Goal: Information Seeking & Learning: Understand process/instructions

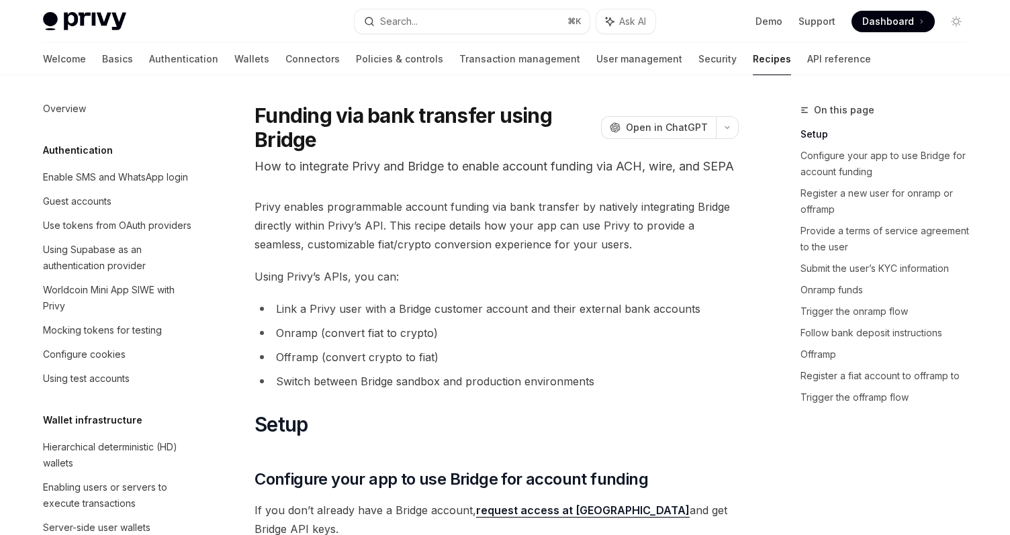
click at [409, 103] on h1 "Funding via bank transfer using Bridge" at bounding box center [424, 127] width 341 height 48
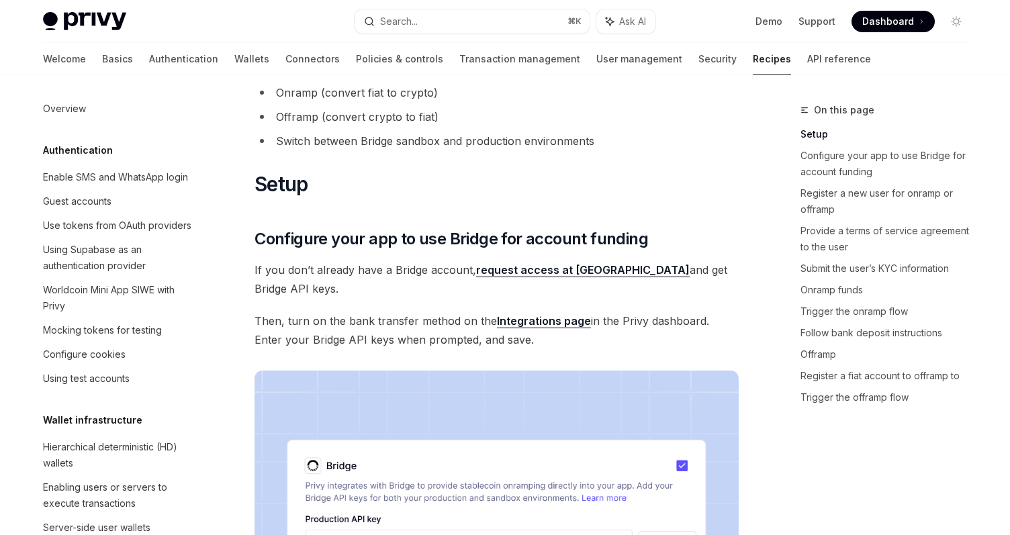
scroll to position [248, 0]
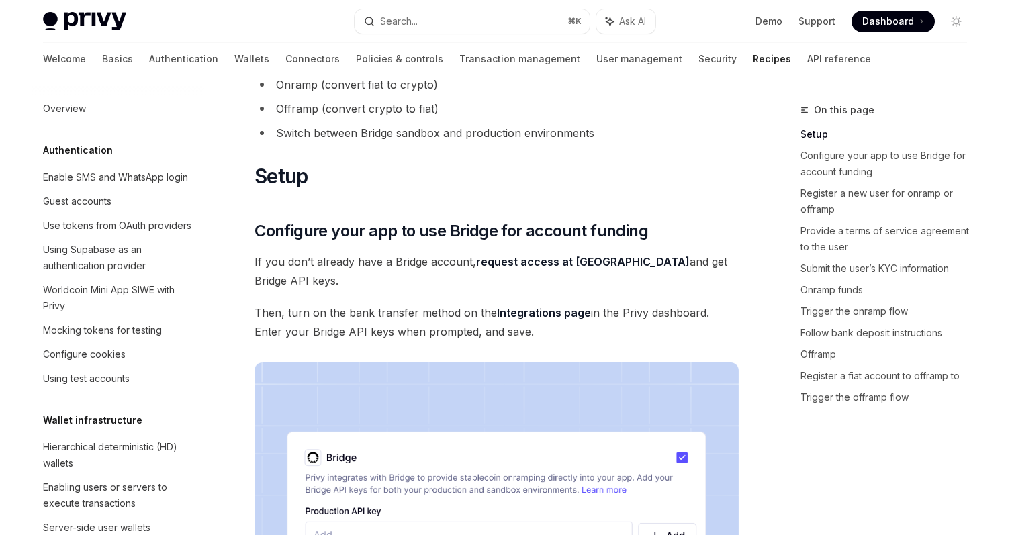
drag, startPoint x: 438, startPoint y: 219, endPoint x: 605, endPoint y: 338, distance: 204.7
click at [605, 337] on span "Then, turn on the bank transfer method on the Integrations page in the Privy da…" at bounding box center [496, 322] width 484 height 38
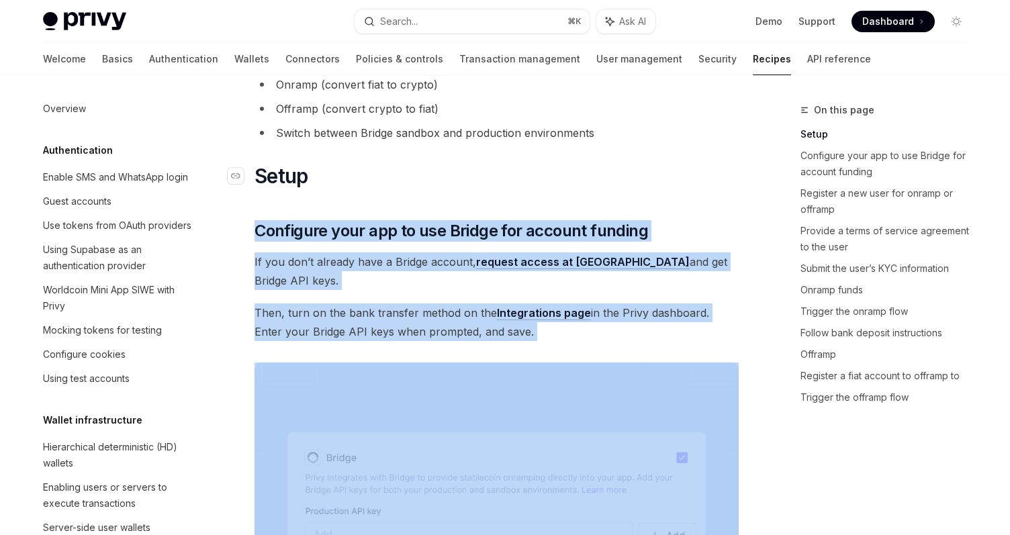
drag, startPoint x: 605, startPoint y: 337, endPoint x: 441, endPoint y: 205, distance: 210.5
click at [441, 188] on h1 "​ Setup" at bounding box center [496, 176] width 484 height 24
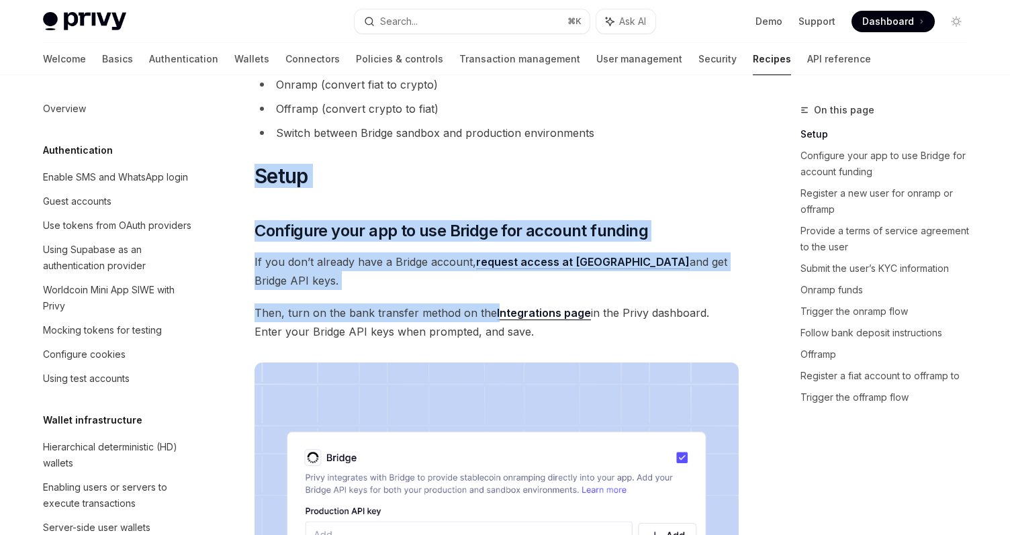
drag, startPoint x: 266, startPoint y: 179, endPoint x: 497, endPoint y: 311, distance: 266.1
drag, startPoint x: 514, startPoint y: 329, endPoint x: 428, endPoint y: 171, distance: 179.6
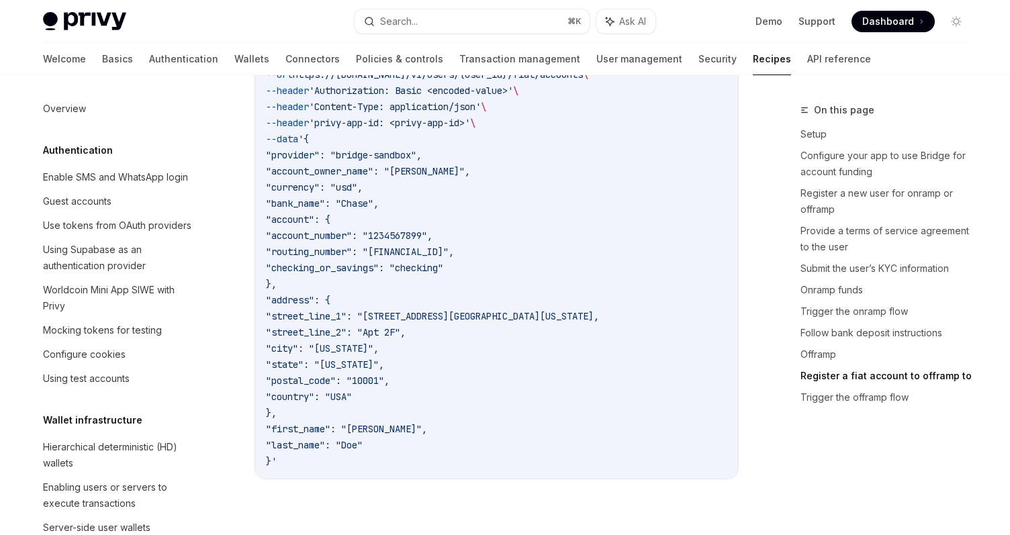
scroll to position [3945, 0]
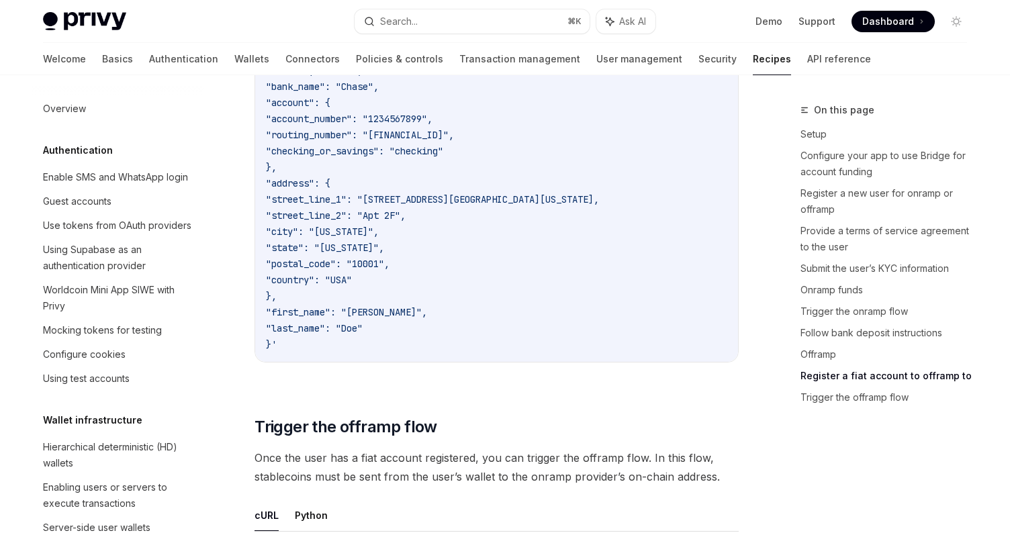
click at [836, 111] on span "On this page" at bounding box center [844, 110] width 60 height 16
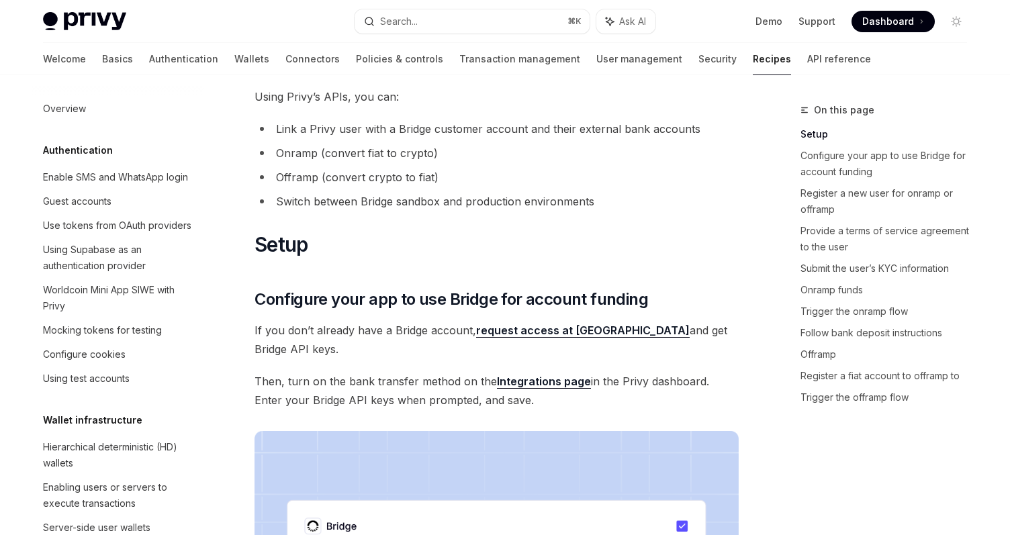
scroll to position [0, 0]
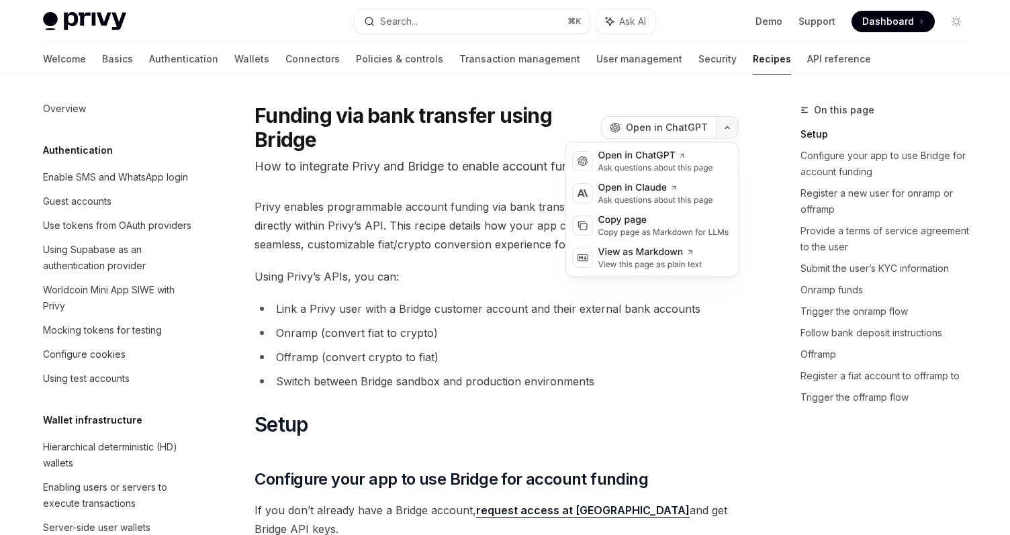
click at [723, 129] on icon "button" at bounding box center [727, 127] width 16 height 5
click at [686, 161] on div "Open in ChatGPT" at bounding box center [655, 155] width 115 height 13
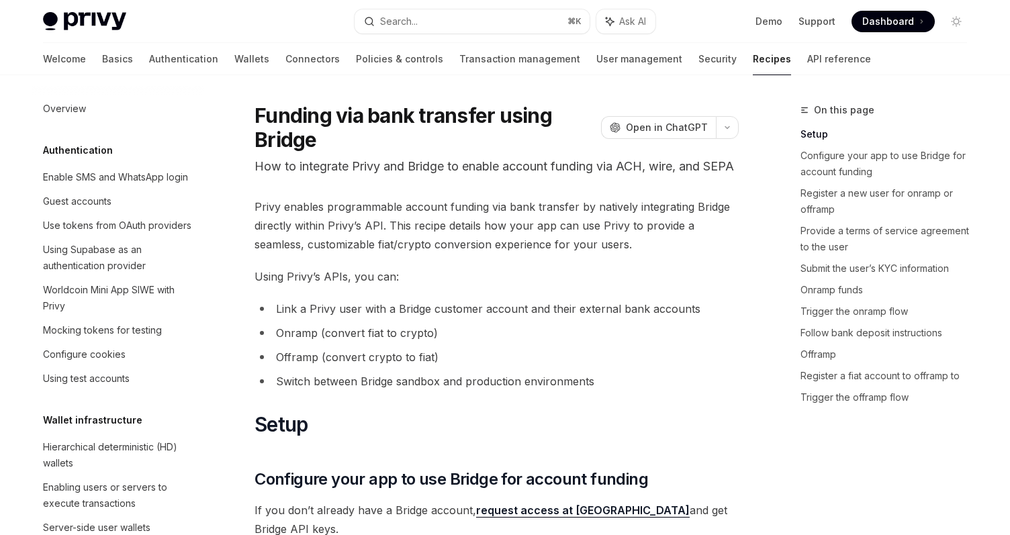
type textarea "*"
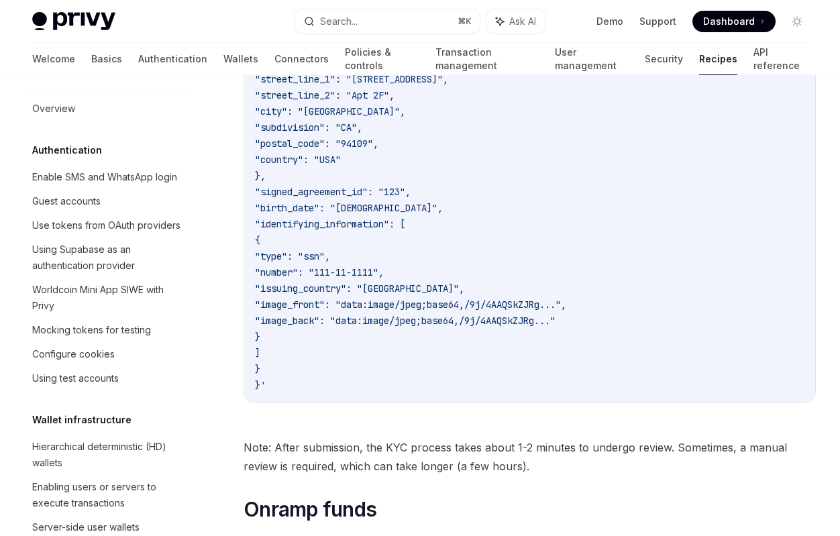
scroll to position [2062, 0]
